Goal: Find specific page/section: Find specific page/section

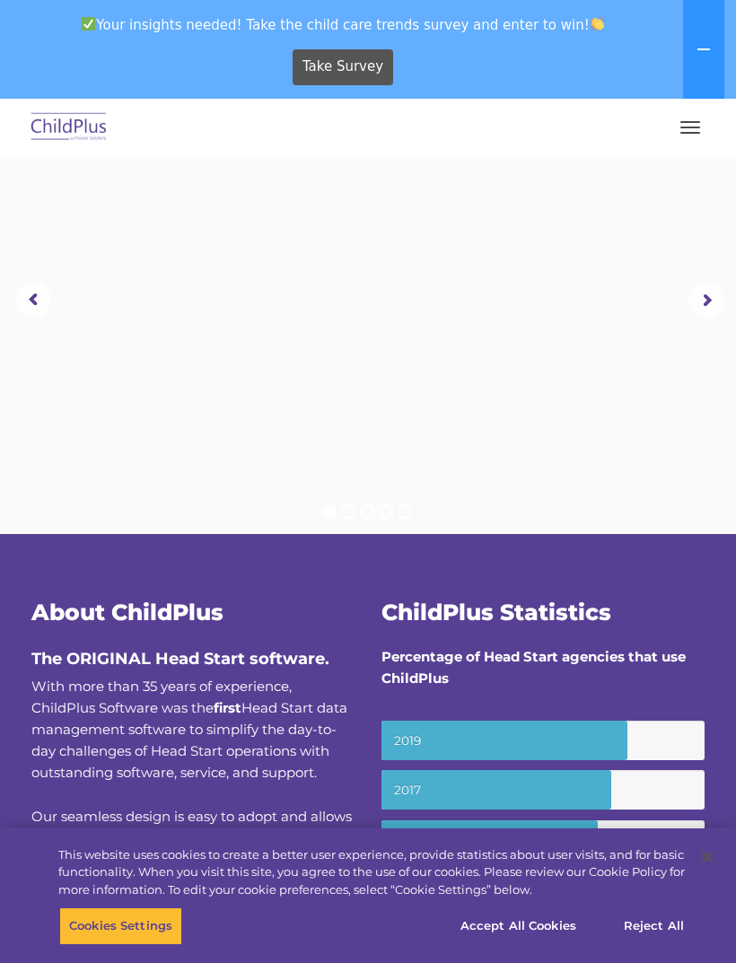
click at [557, 915] on button "Accept All Cookies" at bounding box center [519, 926] width 136 height 38
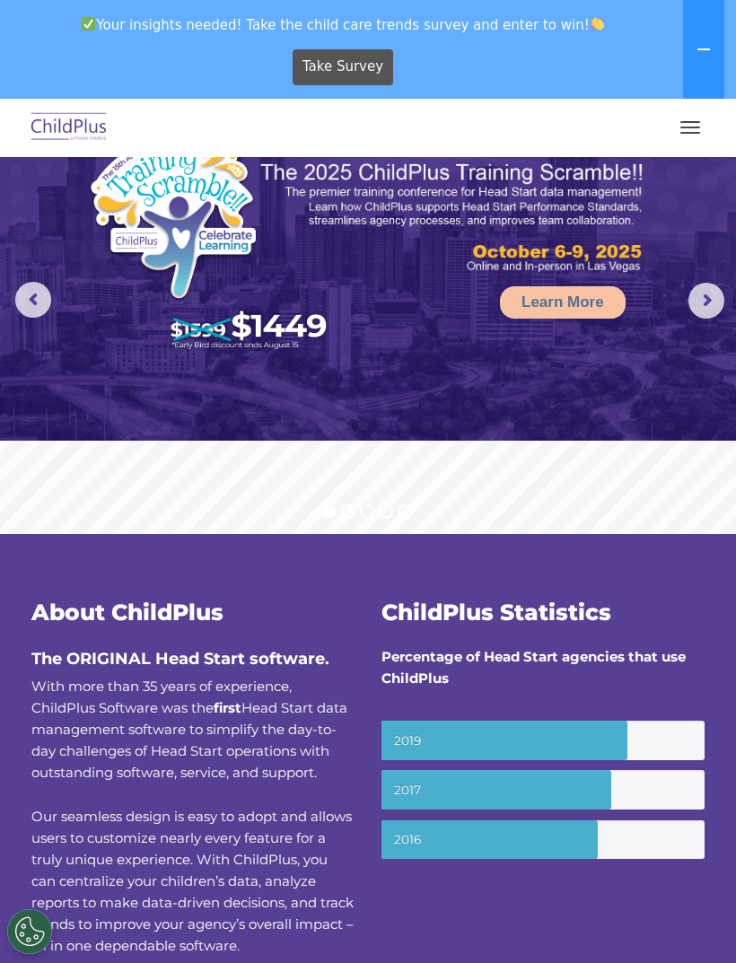
click at [690, 132] on span "button" at bounding box center [690, 133] width 20 height 2
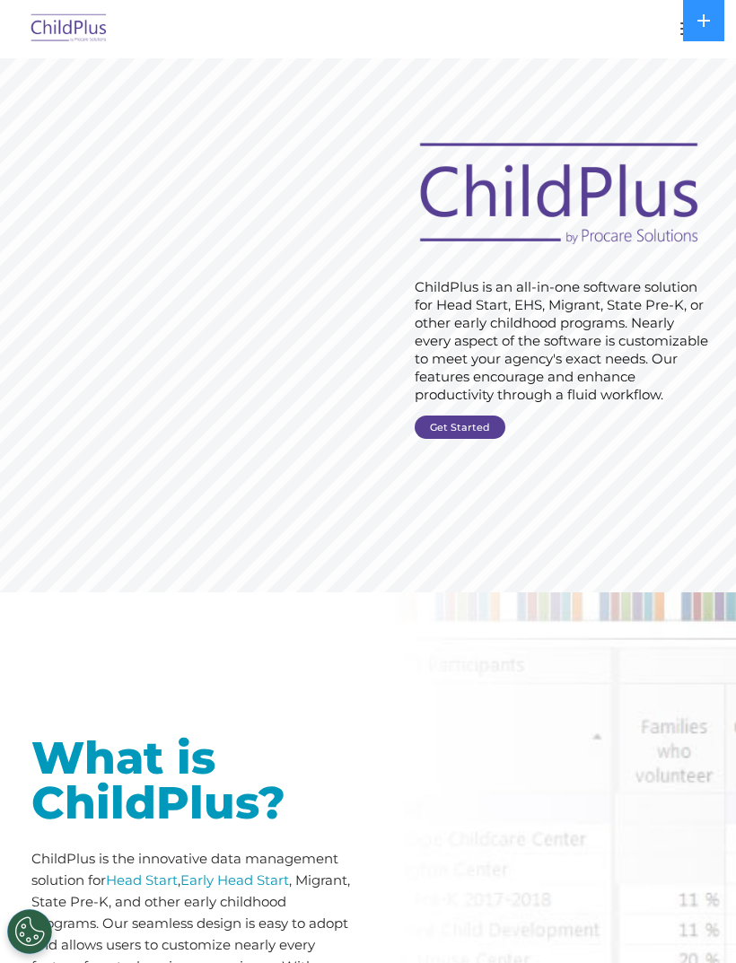
click at [705, 11] on button at bounding box center [703, 20] width 41 height 41
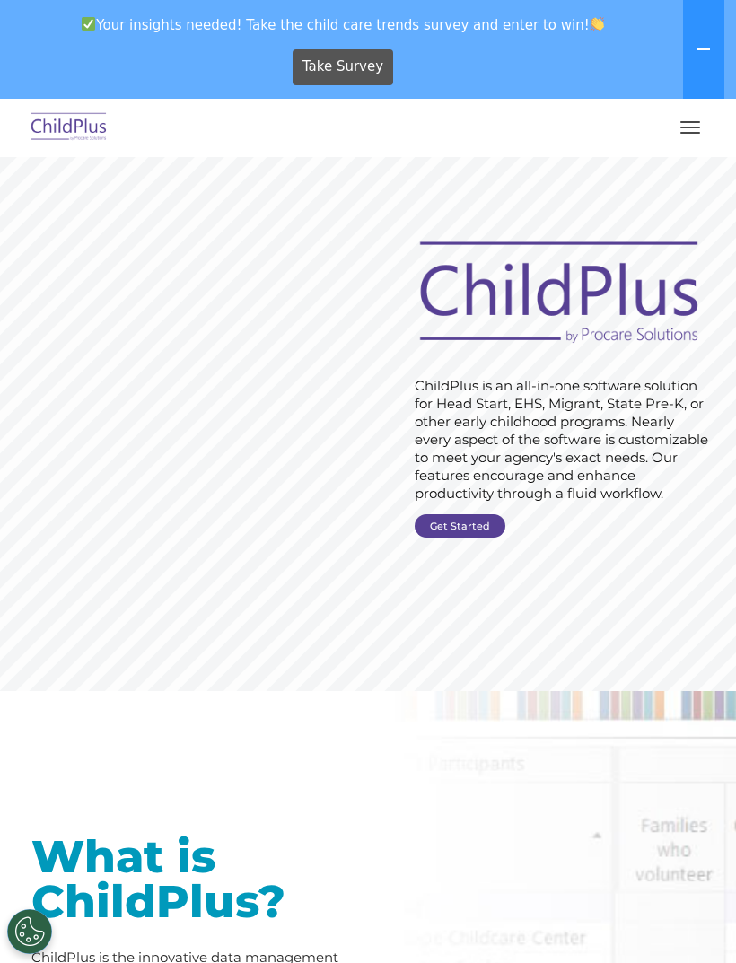
click at [692, 117] on button "button" at bounding box center [690, 127] width 38 height 29
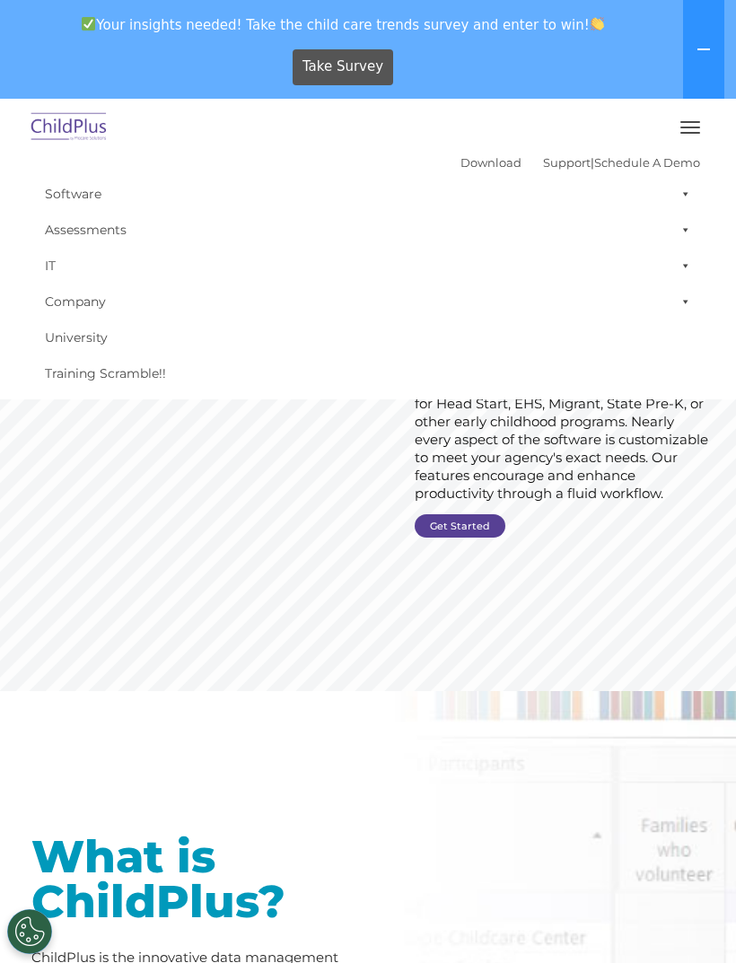
click at [680, 197] on span at bounding box center [682, 194] width 18 height 36
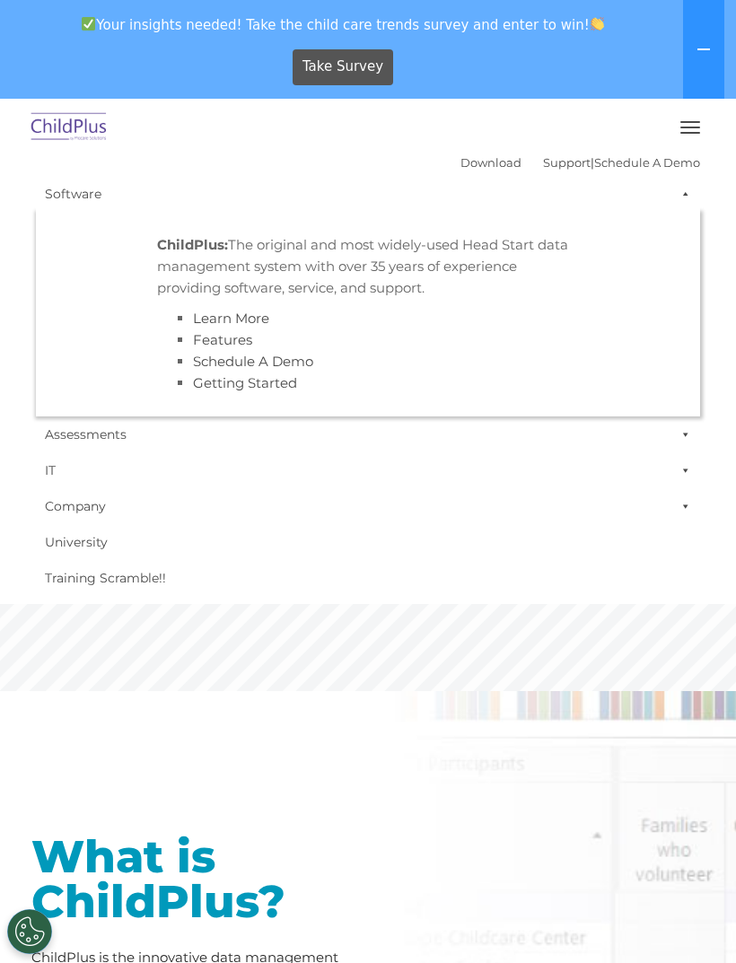
click at [336, 690] on rs-slide "Request Pricing ChildPlus is an all-in-one software solution for Head Start, EH…" at bounding box center [368, 424] width 736 height 534
